Goal: Task Accomplishment & Management: Manage account settings

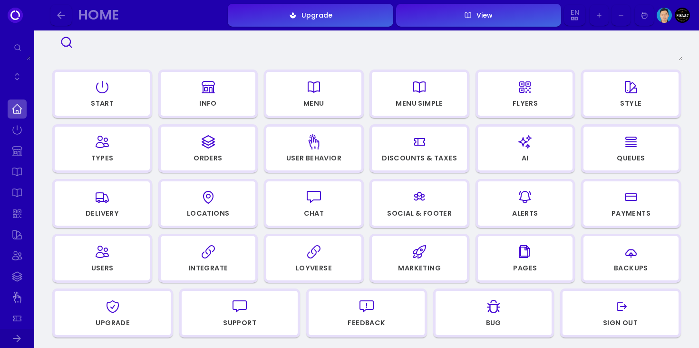
click at [135, 102] on div "Start" at bounding box center [102, 104] width 94 height 13
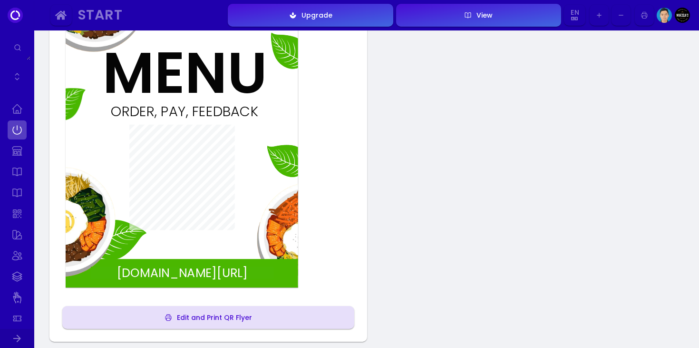
scroll to position [150, 0]
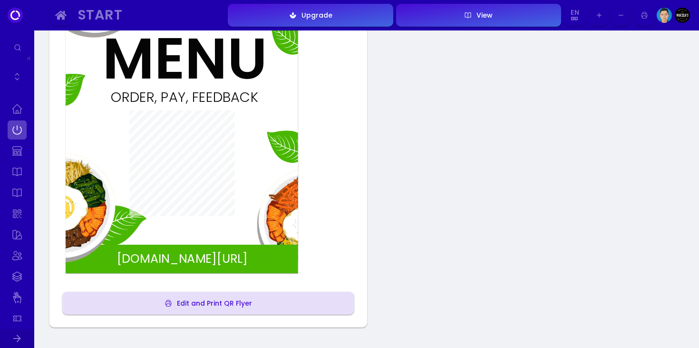
click at [200, 264] on div "[DOMAIN_NAME][URL]" at bounding box center [182, 258] width 183 height 12
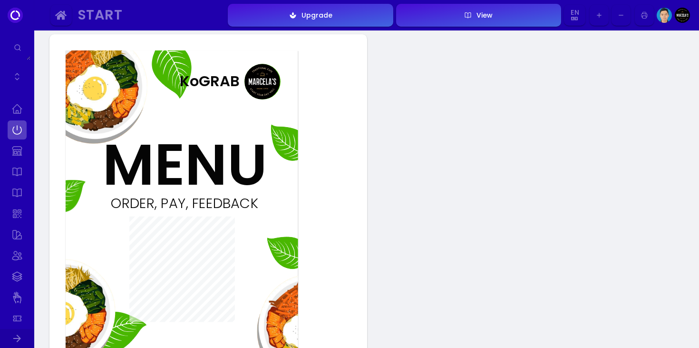
scroll to position [0, 0]
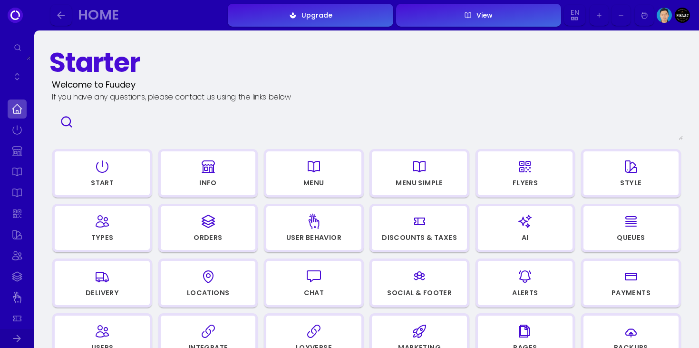
scroll to position [79, 0]
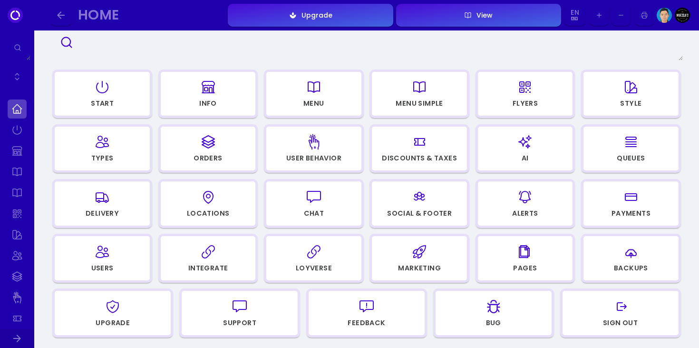
click at [299, 99] on div "Menu" at bounding box center [314, 104] width 94 height 13
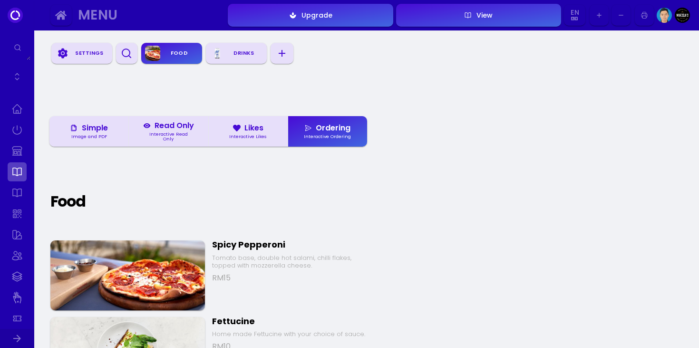
scroll to position [0, 0]
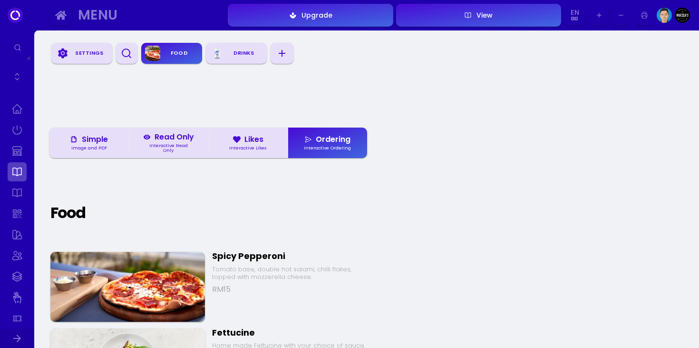
click at [93, 138] on div "Simple" at bounding box center [89, 140] width 38 height 8
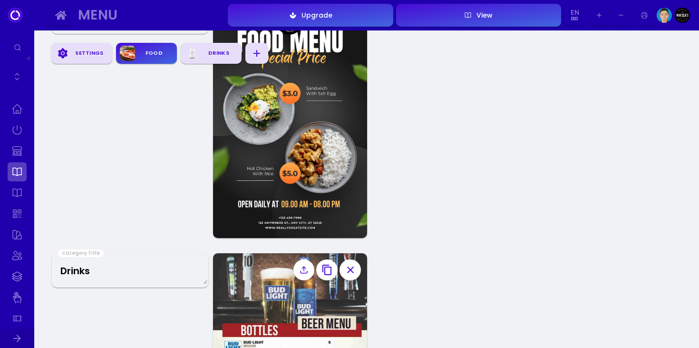
scroll to position [0, 0]
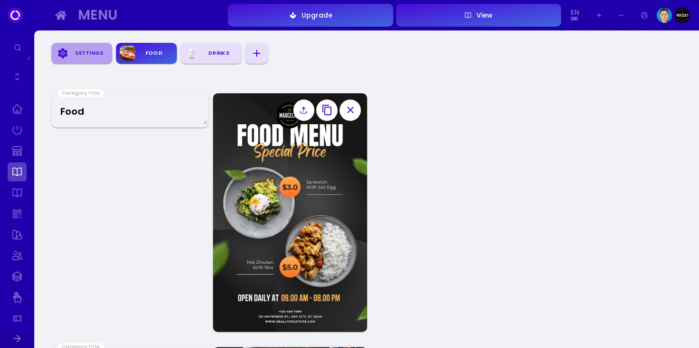
click at [87, 48] on div "Settings" at bounding box center [89, 53] width 38 height 14
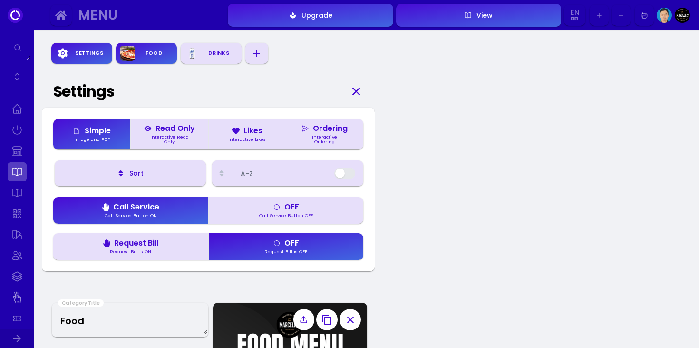
scroll to position [38, 0]
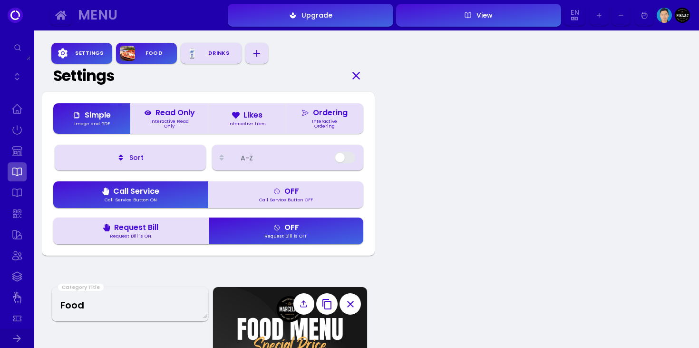
click at [188, 126] on div "Interactive Read Only" at bounding box center [169, 123] width 54 height 9
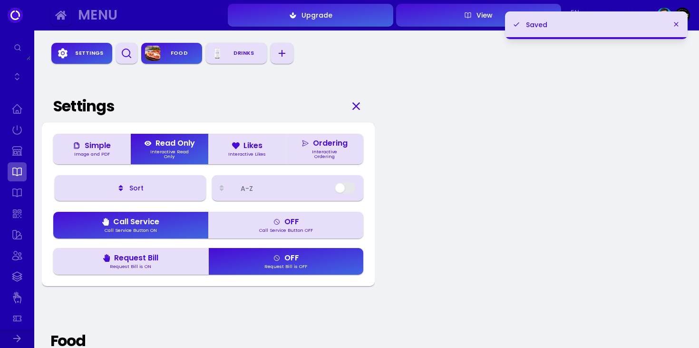
scroll to position [69, 0]
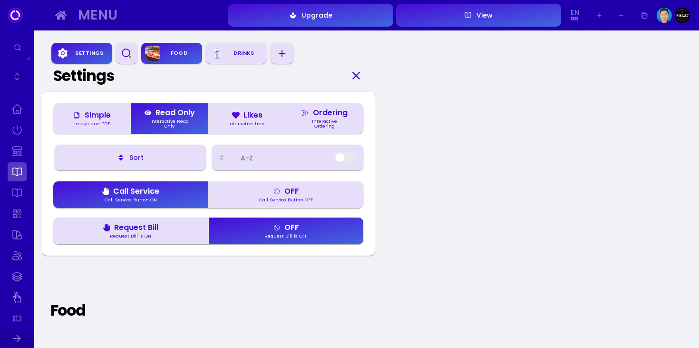
click at [335, 122] on div "Interactive Ordering" at bounding box center [325, 123] width 54 height 9
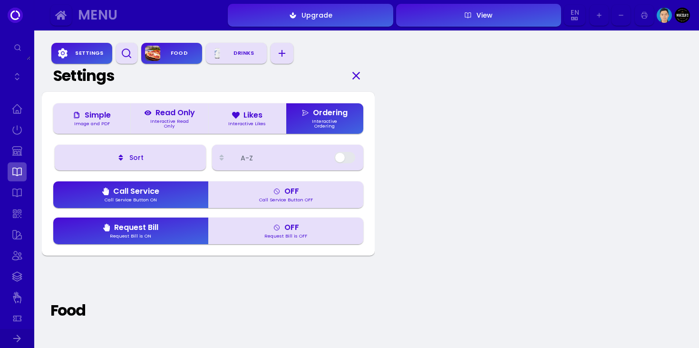
click at [227, 187] on button "OFF Call Service Button OFF" at bounding box center [286, 194] width 156 height 27
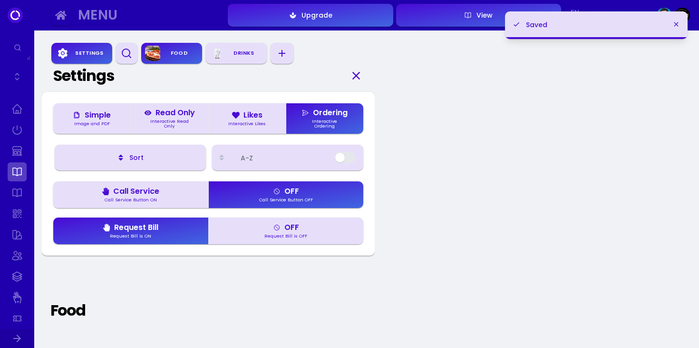
click at [264, 219] on button "OFF Request Bill is OFF" at bounding box center [286, 230] width 156 height 27
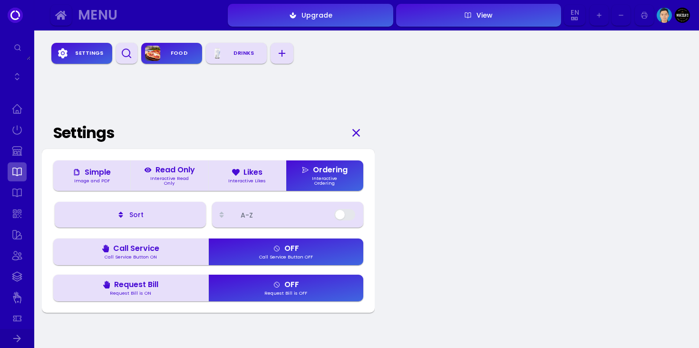
scroll to position [0, 0]
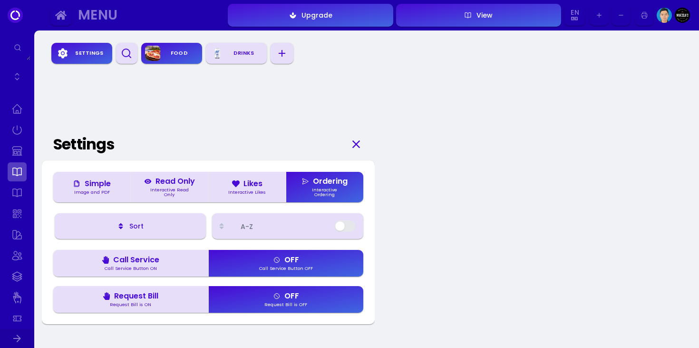
click at [491, 21] on button "View" at bounding box center [478, 15] width 165 height 23
